Goal: Find specific page/section: Find specific page/section

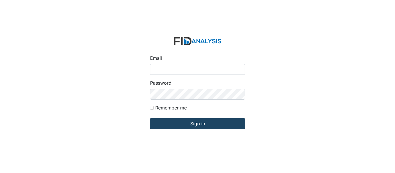
type input "[EMAIL_ADDRESS][DOMAIN_NAME]"
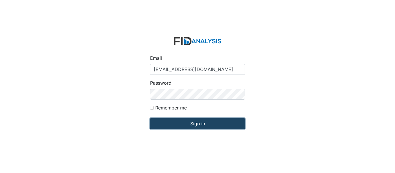
click at [169, 123] on input "Sign in" at bounding box center [197, 123] width 95 height 11
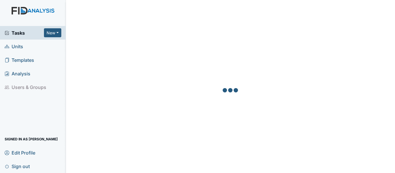
click at [23, 46] on span "Units" at bounding box center [14, 46] width 19 height 9
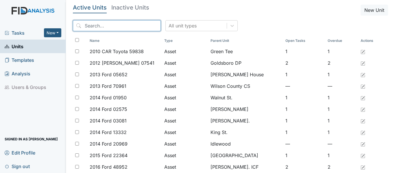
drag, startPoint x: 86, startPoint y: 25, endPoint x: 85, endPoint y: 22, distance: 3.9
click at [86, 24] on input "search" at bounding box center [117, 25] width 88 height 11
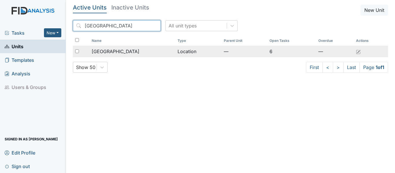
type input "Beaufort"
click at [182, 53] on td "Location" at bounding box center [198, 52] width 46 height 12
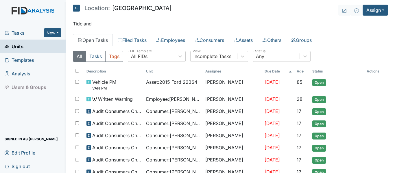
click at [77, 7] on icon at bounding box center [76, 8] width 7 height 7
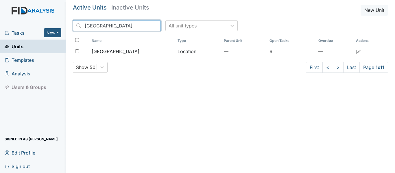
click at [104, 25] on input "Beaufort" at bounding box center [117, 25] width 88 height 11
type input "B"
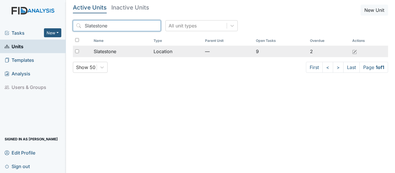
type input "Slatestone"
click at [147, 53] on div "Slatestone" at bounding box center [121, 51] width 55 height 7
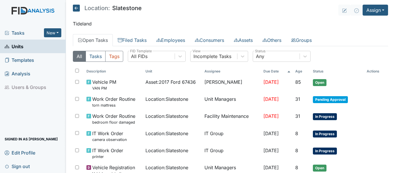
click at [76, 7] on icon at bounding box center [76, 8] width 7 height 7
